Goal: Task Accomplishment & Management: Use online tool/utility

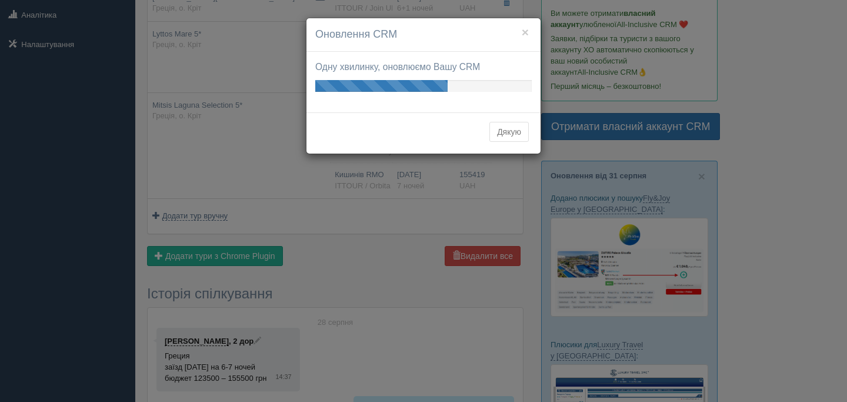
scroll to position [222, 0]
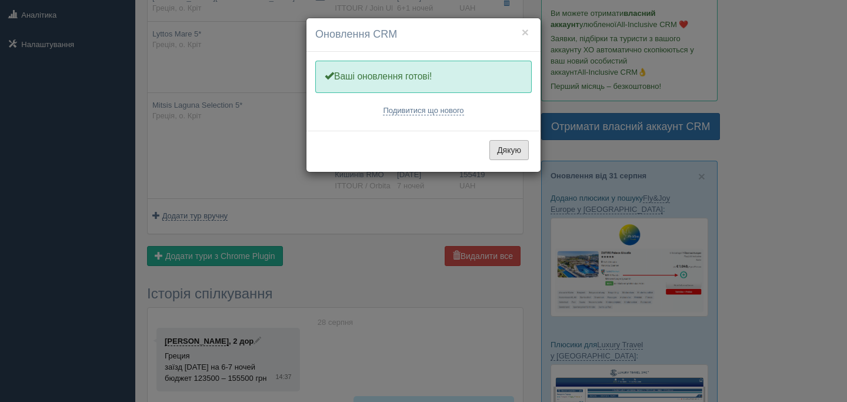
click at [513, 147] on button "Дякую" at bounding box center [508, 150] width 39 height 20
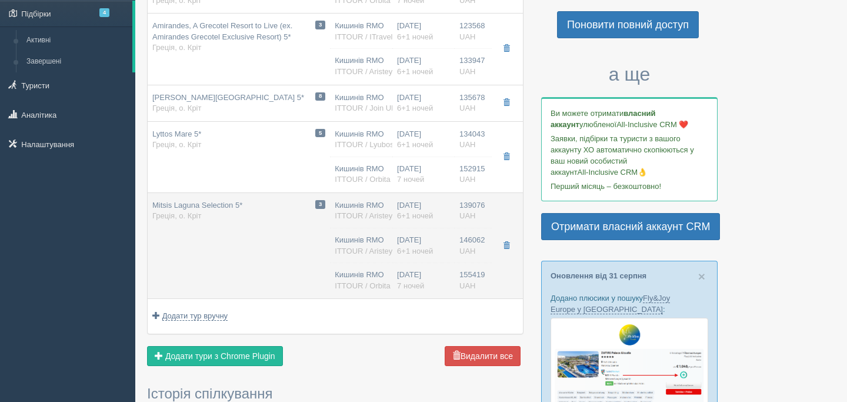
scroll to position [0, 0]
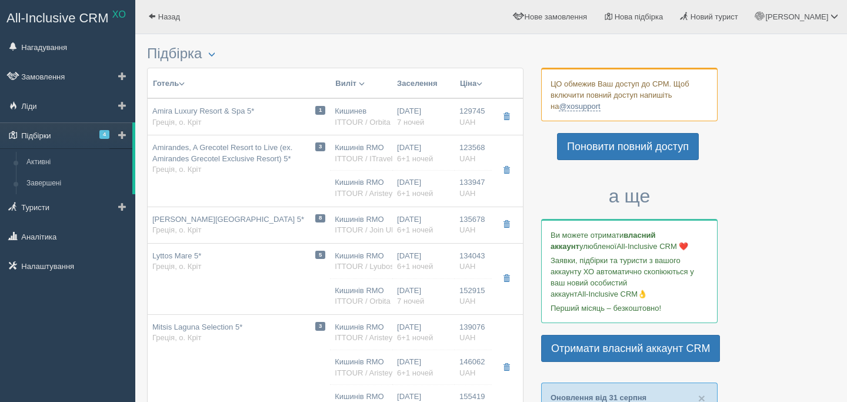
click at [54, 135] on link "Підбірки 4" at bounding box center [66, 135] width 132 height 26
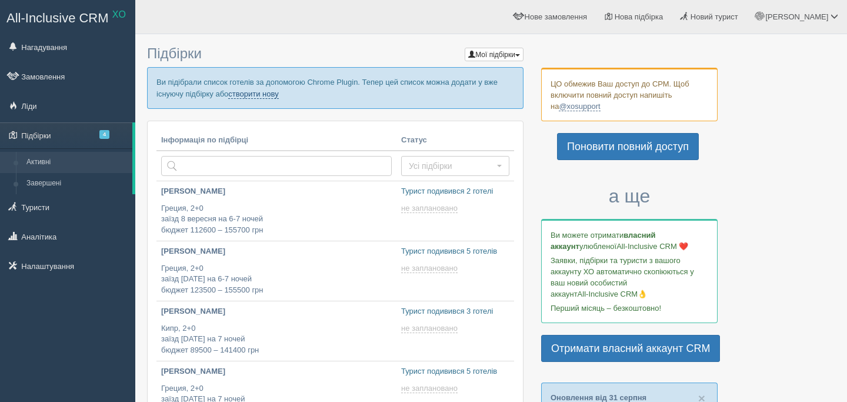
click at [278, 93] on link "створити нову" at bounding box center [253, 93] width 50 height 9
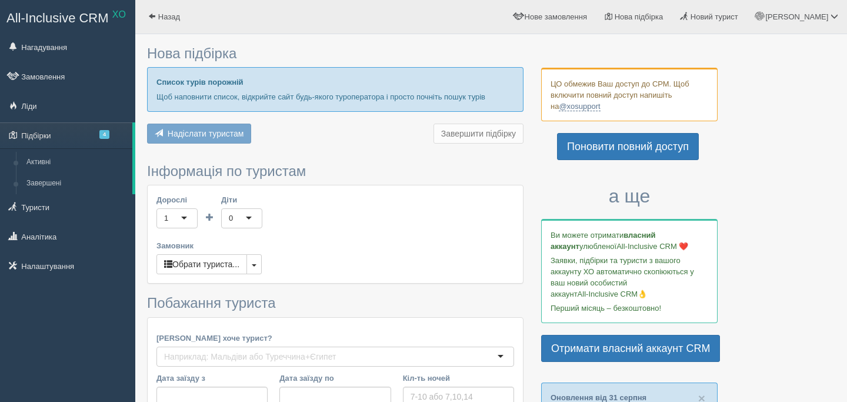
type input "6-7"
type input "148000"
type input "203900"
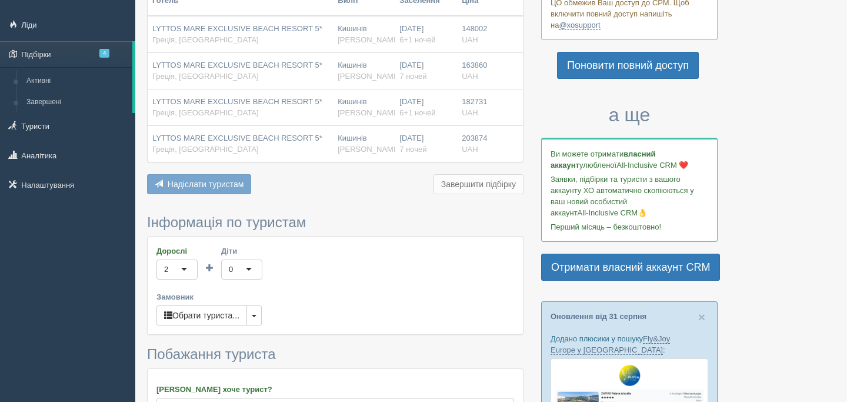
scroll to position [93, 0]
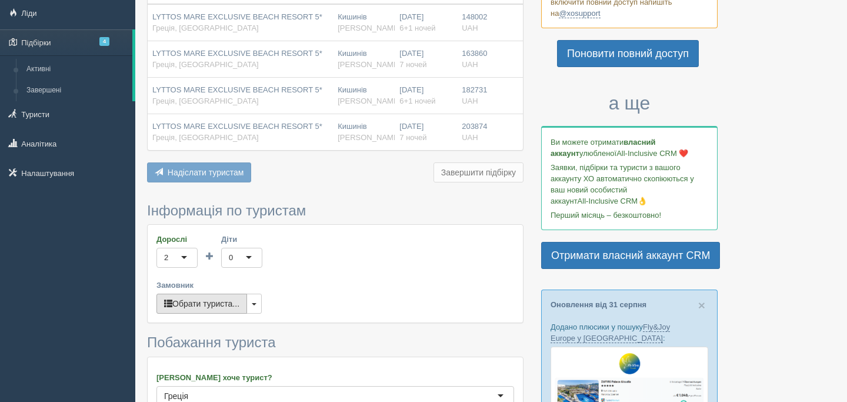
click at [212, 307] on button "Обрати туриста..." at bounding box center [201, 303] width 91 height 20
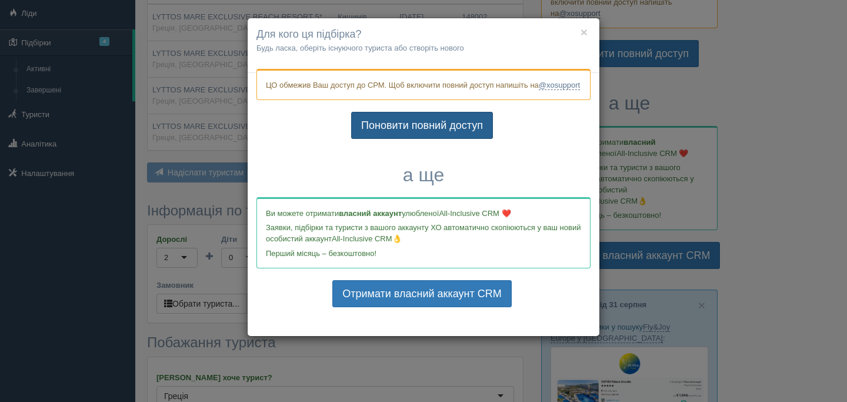
click at [444, 131] on link "Поновити повний доступ" at bounding box center [422, 125] width 142 height 27
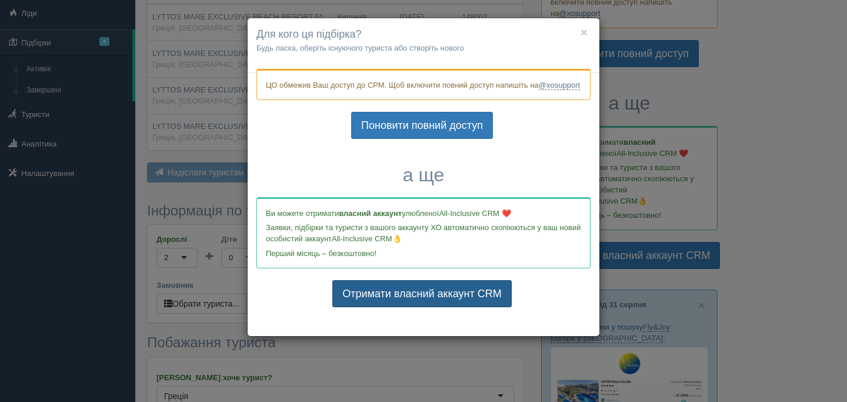
click at [424, 307] on link "Отримати власний аккаунт CRM" at bounding box center [421, 293] width 179 height 27
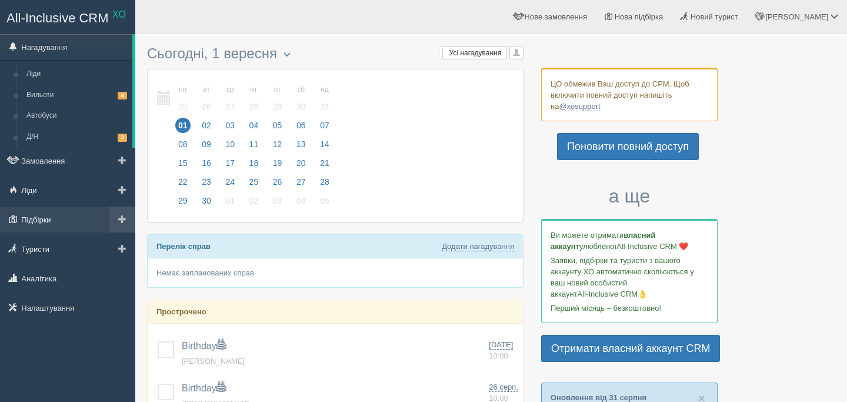
click at [49, 215] on link "Підбірки" at bounding box center [67, 219] width 135 height 26
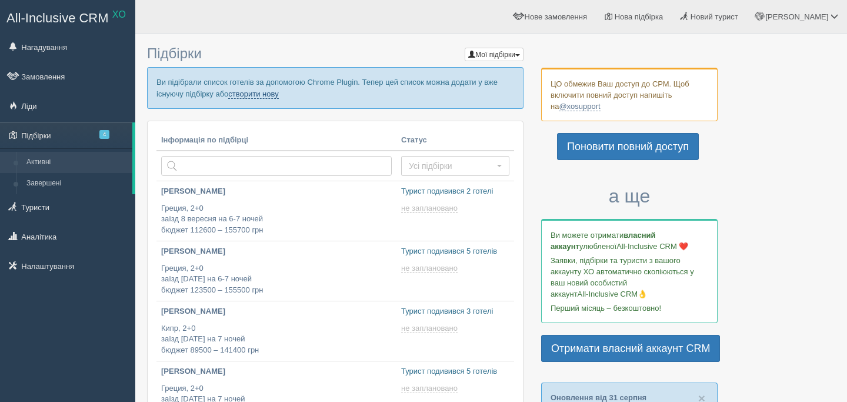
click at [278, 90] on link "створити нову" at bounding box center [253, 93] width 50 height 9
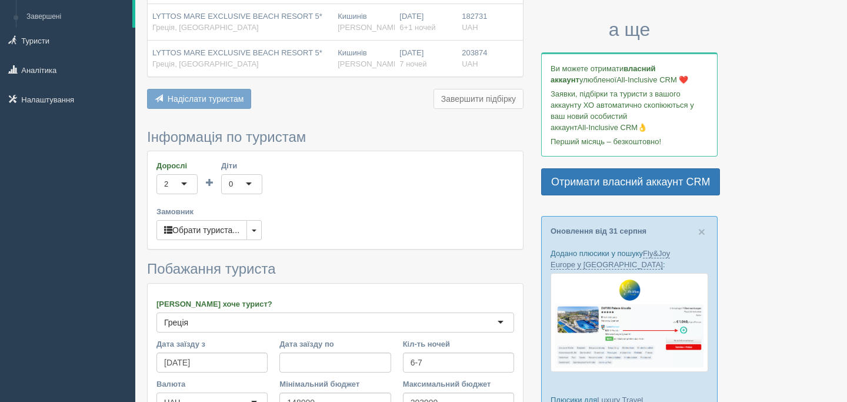
scroll to position [178, 0]
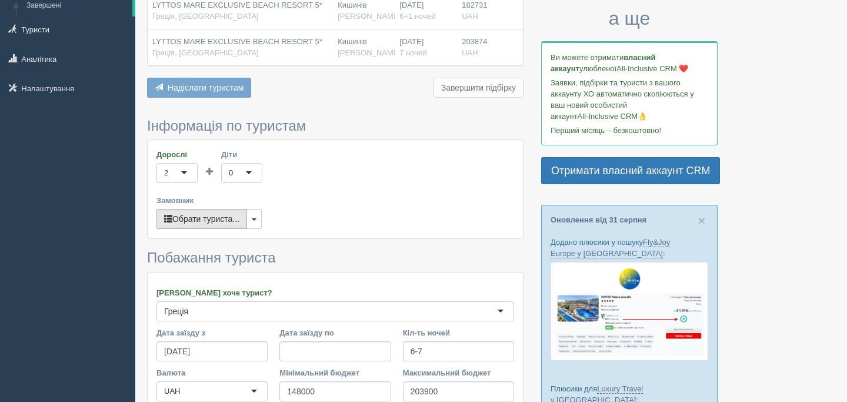
click at [218, 215] on button "Обрати туриста..." at bounding box center [201, 219] width 91 height 20
